Goal: Information Seeking & Learning: Learn about a topic

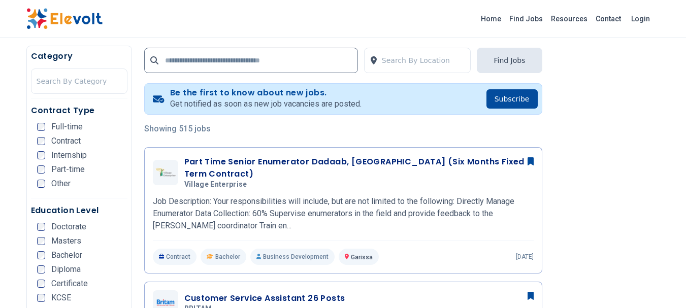
scroll to position [254, 0]
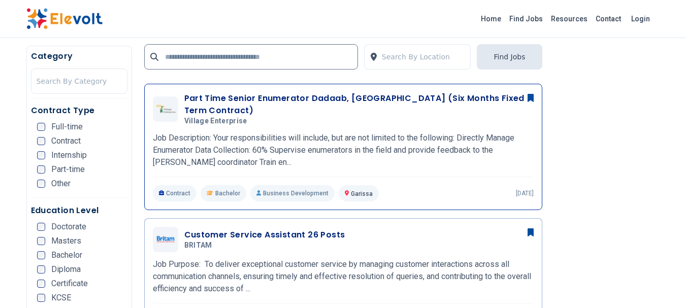
click at [287, 98] on h3 "Part Time Senior Enumerator Dadaab, Kenya (Six Months Fixed Term Contract)" at bounding box center [359, 104] width 350 height 24
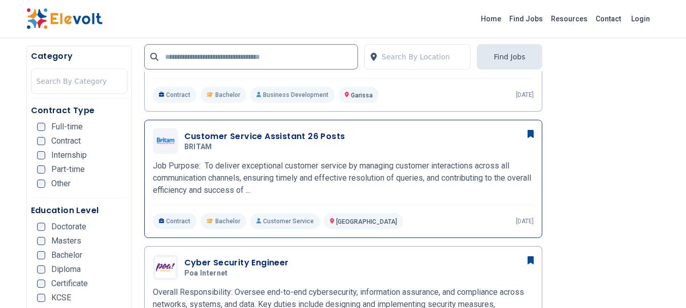
scroll to position [356, 0]
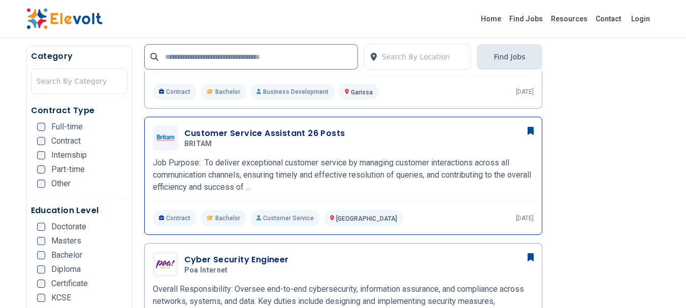
click at [241, 128] on h3 "Customer Service Assistant 26 Posts" at bounding box center [264, 134] width 161 height 12
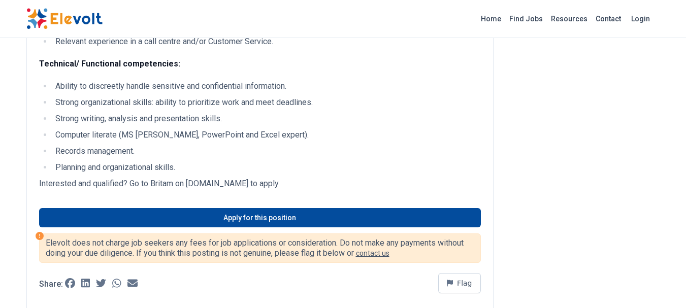
scroll to position [762, 0]
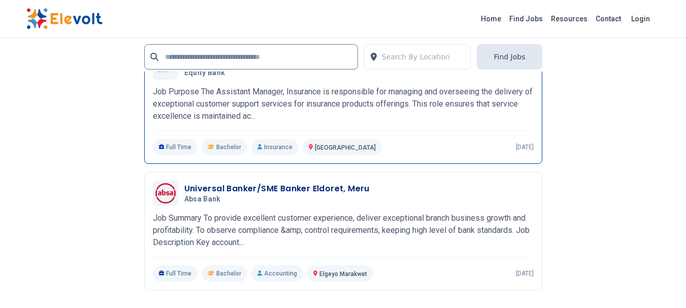
scroll to position [2286, 0]
